Goal: Transaction & Acquisition: Purchase product/service

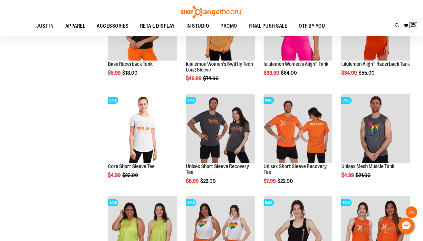
scroll to position [431, 0]
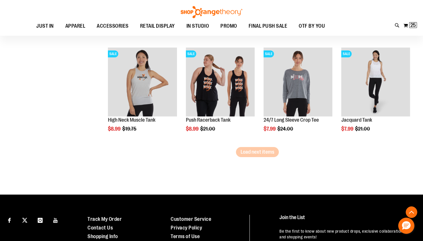
scroll to position [912, 0]
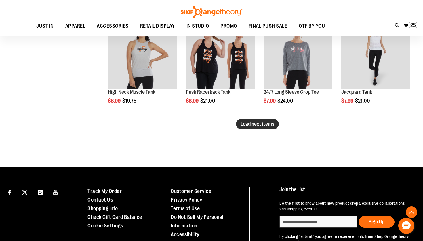
click at [268, 123] on span "Load next items" at bounding box center [258, 124] width 34 height 6
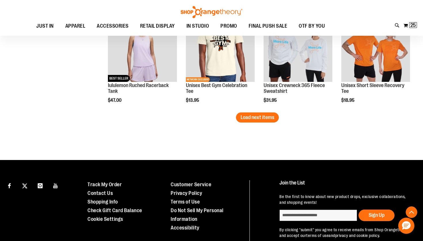
scroll to position [1225, 0]
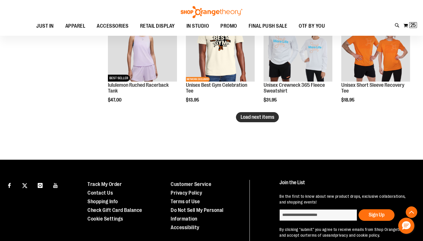
click at [264, 119] on span "Load next items" at bounding box center [258, 117] width 34 height 6
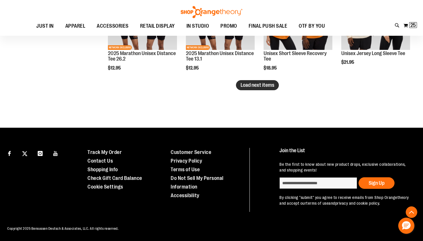
click at [267, 83] on span "Load next items" at bounding box center [258, 85] width 34 height 6
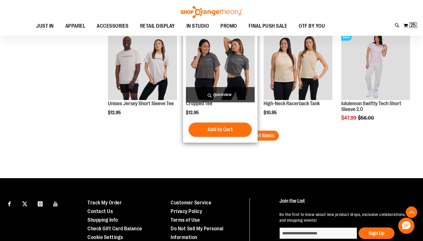
scroll to position [1820, 0]
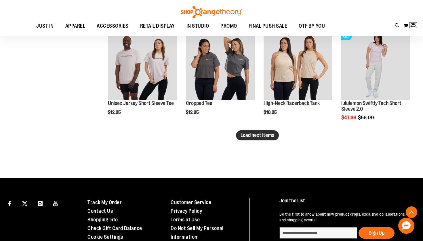
click at [251, 137] on span "Load next items" at bounding box center [258, 135] width 34 height 6
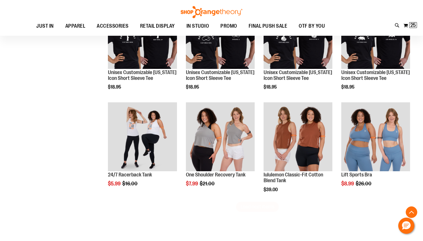
scroll to position [2131, 0]
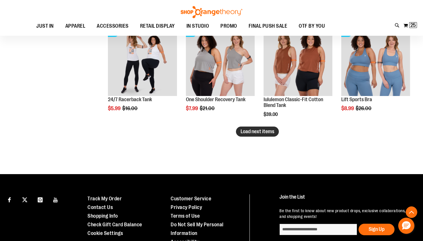
click at [271, 133] on span "Load next items" at bounding box center [258, 131] width 34 height 6
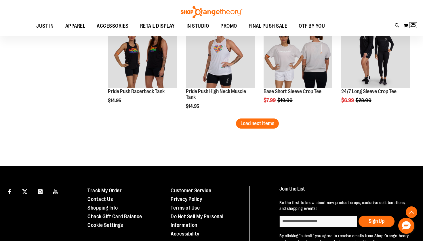
scroll to position [2451, 0]
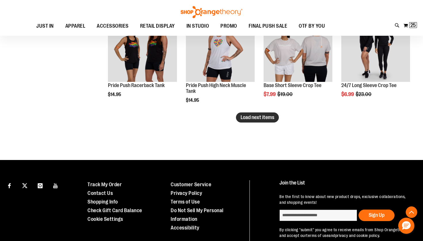
click at [266, 116] on span "Load next items" at bounding box center [258, 117] width 34 height 6
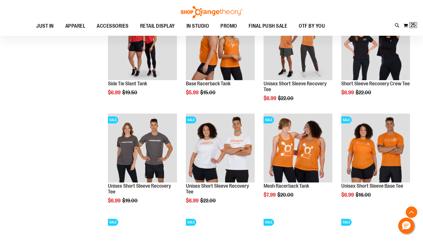
scroll to position [2555, 0]
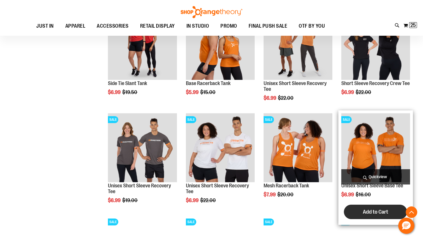
click at [374, 213] on span "Add to Cart" at bounding box center [375, 211] width 25 height 6
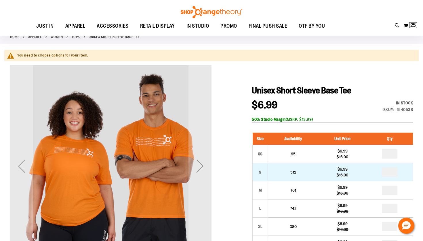
scroll to position [44, 0]
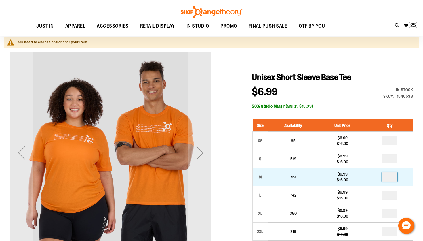
drag, startPoint x: 395, startPoint y: 178, endPoint x: 381, endPoint y: 178, distance: 14.4
click at [382, 178] on input "number" at bounding box center [390, 176] width 16 height 9
type input "*"
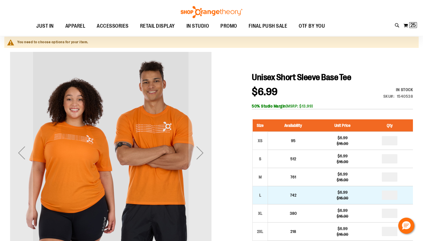
drag, startPoint x: 395, startPoint y: 194, endPoint x: 385, endPoint y: 193, distance: 10.4
click at [395, 197] on input "number" at bounding box center [390, 194] width 16 height 9
type input "*"
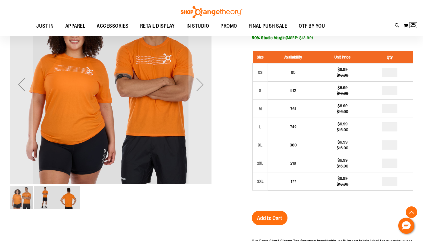
scroll to position [117, 0]
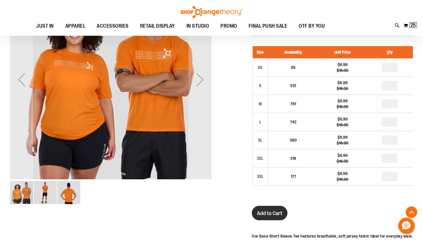
click at [282, 212] on span "Add to Cart" at bounding box center [269, 213] width 25 height 6
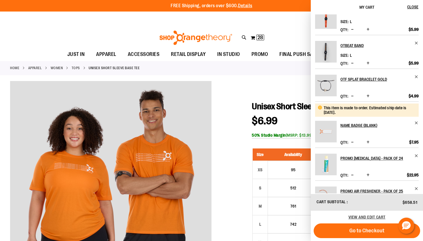
scroll to position [0, 0]
